Goal: Information Seeking & Learning: Learn about a topic

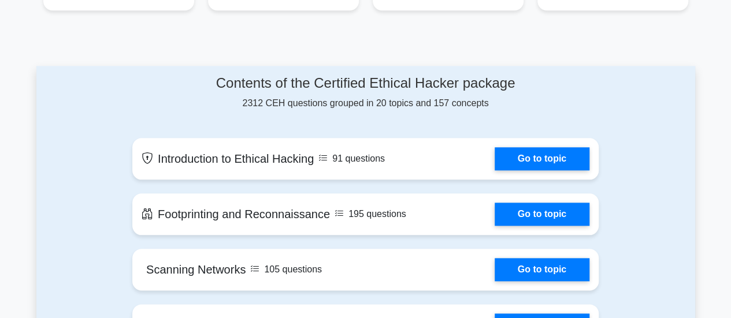
scroll to position [578, 0]
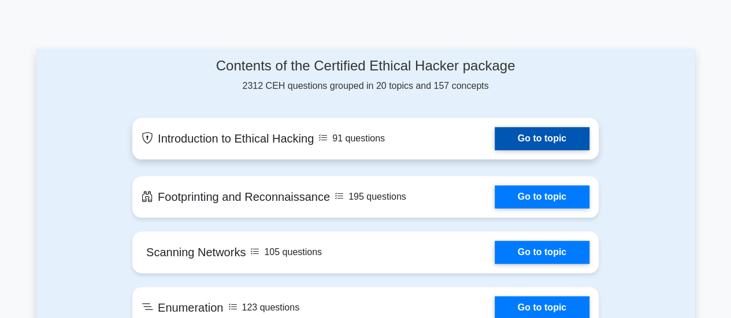
click at [495, 147] on link "Go to topic" at bounding box center [542, 138] width 95 height 23
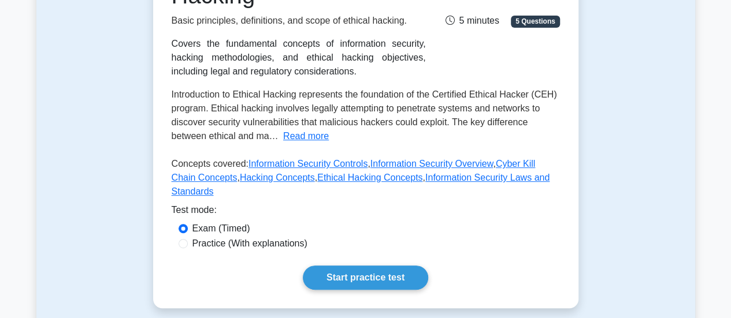
scroll to position [231, 0]
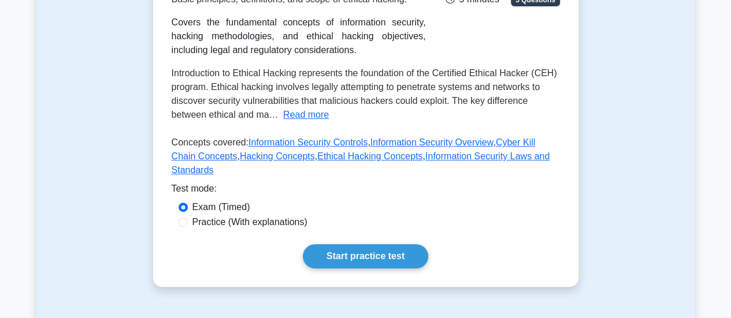
click at [220, 216] on label "Practice (With explanations)" at bounding box center [249, 223] width 115 height 14
click at [188, 218] on input "Practice (With explanations)" at bounding box center [183, 222] width 9 height 9
radio input "true"
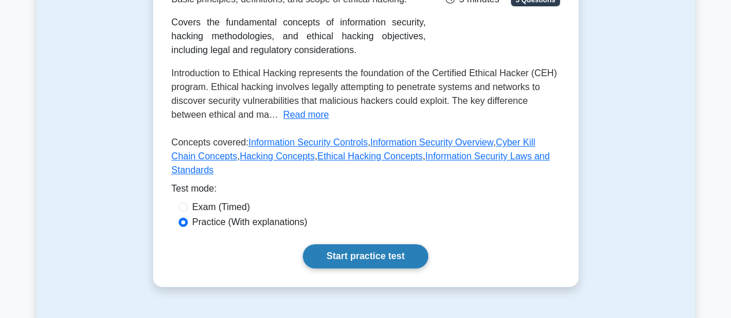
click at [356, 244] on link "Start practice test" at bounding box center [365, 256] width 125 height 24
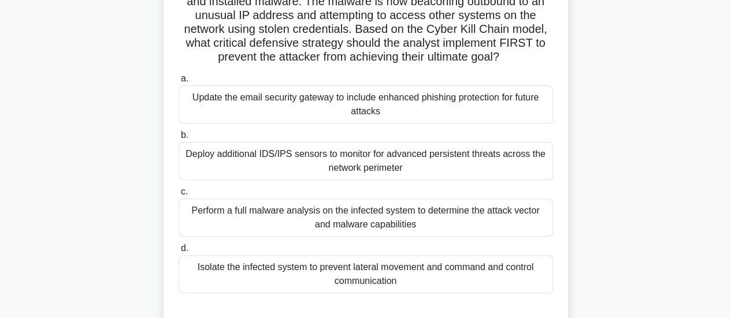
scroll to position [173, 0]
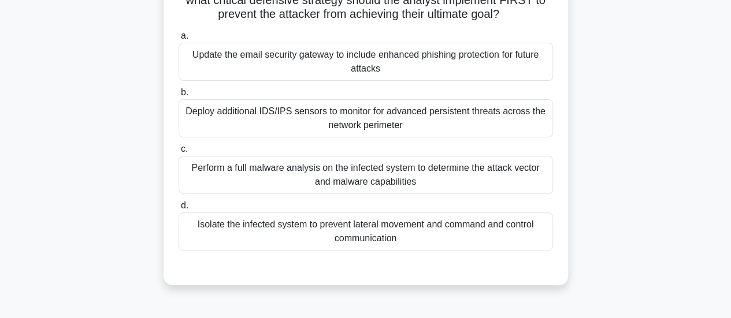
click at [323, 222] on div "Isolate the infected system to prevent lateral movement and command and control…" at bounding box center [366, 232] width 374 height 38
click at [179, 210] on input "d. Isolate the infected system to prevent lateral movement and command and cont…" at bounding box center [179, 206] width 0 height 8
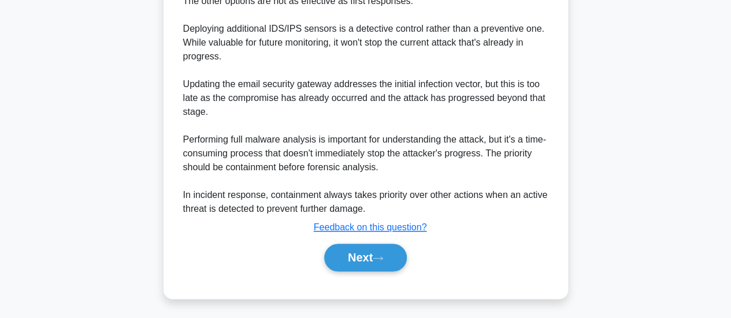
scroll to position [642, 0]
click at [366, 247] on button "Next" at bounding box center [365, 257] width 83 height 28
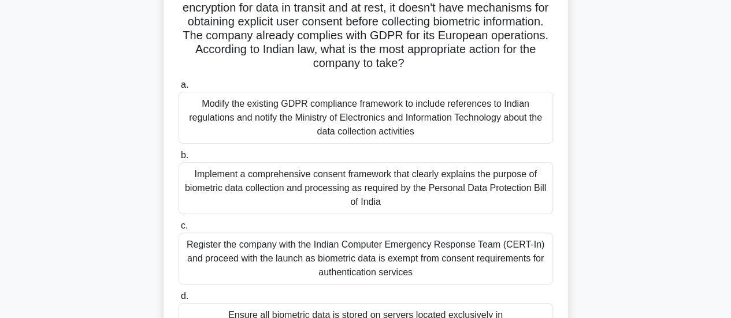
scroll to position [132, 0]
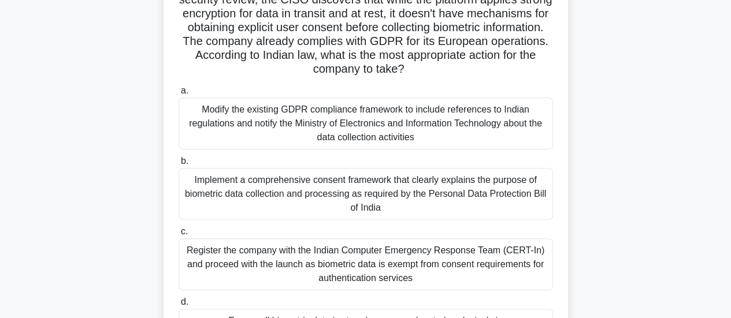
click at [344, 107] on div "Modify the existing GDPR compliance framework to include references to Indian r…" at bounding box center [366, 124] width 374 height 52
click at [179, 95] on input "a. Modify the existing GDPR compliance framework to include references to India…" at bounding box center [179, 91] width 0 height 8
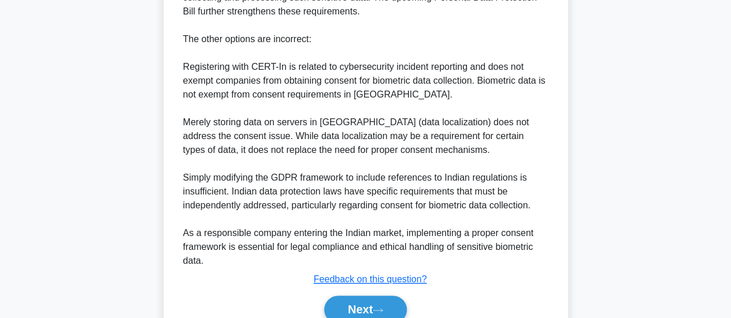
scroll to position [685, 0]
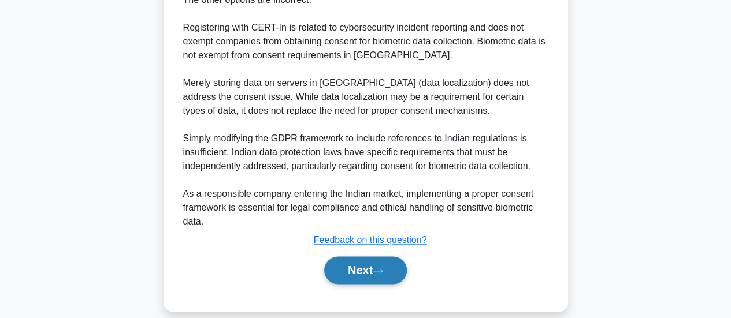
click at [377, 257] on button "Next" at bounding box center [365, 271] width 83 height 28
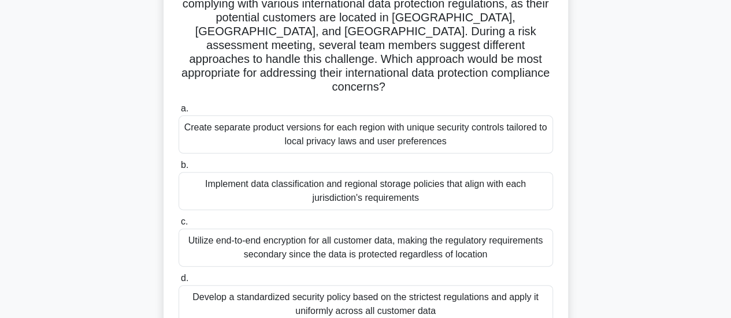
scroll to position [132, 0]
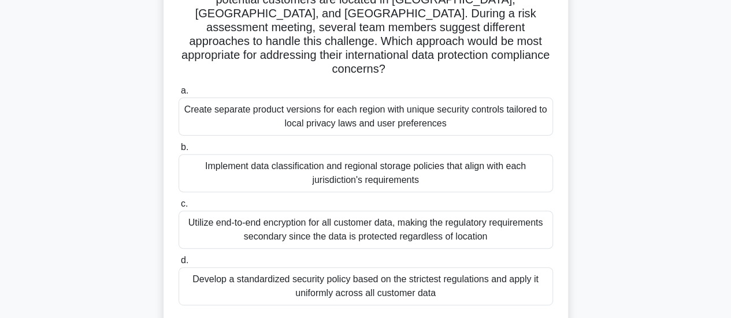
click at [378, 113] on div "Create separate product versions for each region with unique security controls …" at bounding box center [366, 117] width 374 height 38
click at [179, 95] on input "a. Create separate product versions for each region with unique security contro…" at bounding box center [179, 91] width 0 height 8
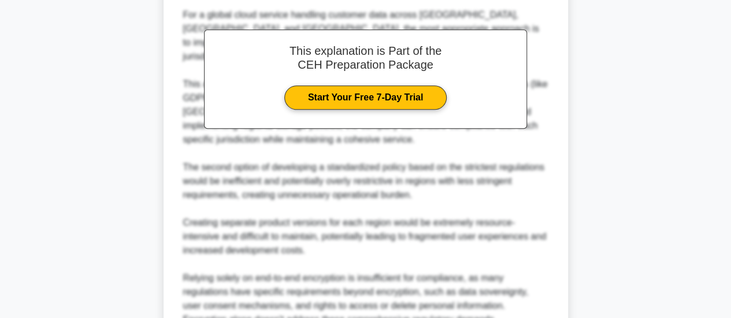
scroll to position [479, 0]
